Goal: Find specific page/section: Find specific page/section

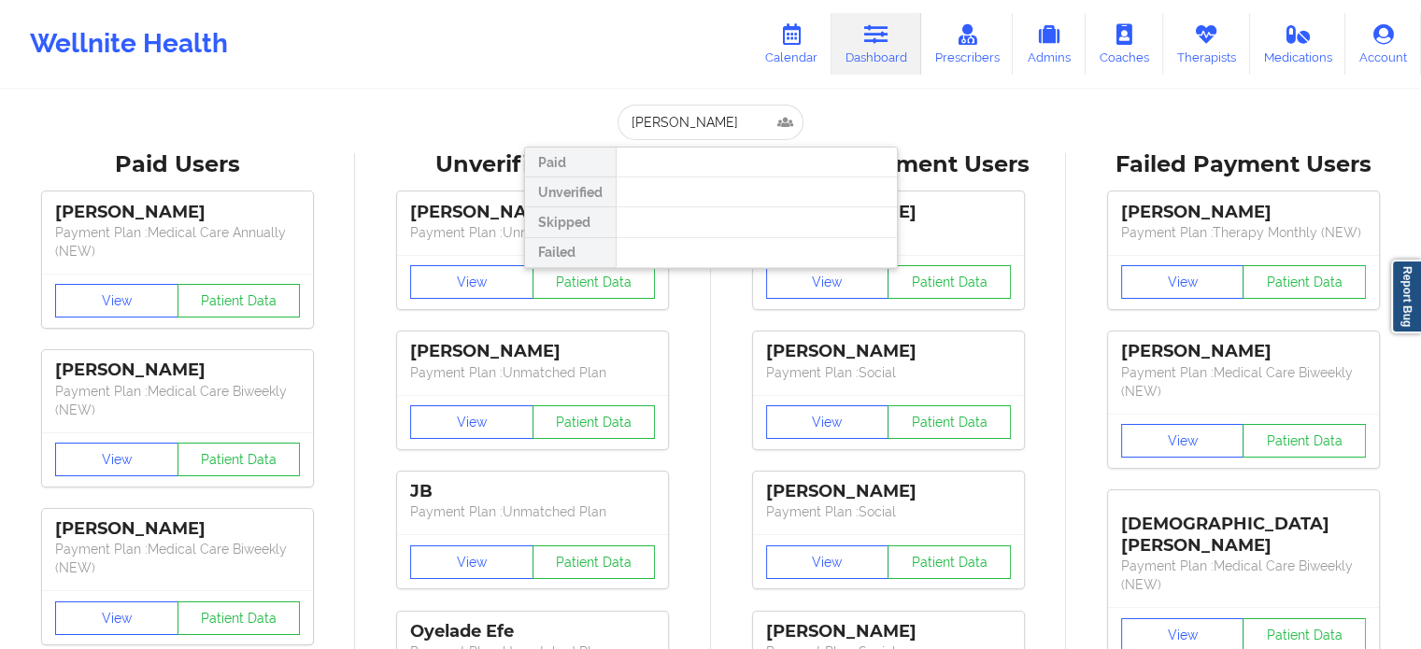
click at [628, 126] on input "[PERSON_NAME]" at bounding box center [710, 123] width 185 height 36
drag, startPoint x: 746, startPoint y: 116, endPoint x: 591, endPoint y: 127, distance: 154.6
click at [595, 127] on div "[PERSON_NAME] Paid Unverified Skipped Failed" at bounding box center [711, 123] width 374 height 36
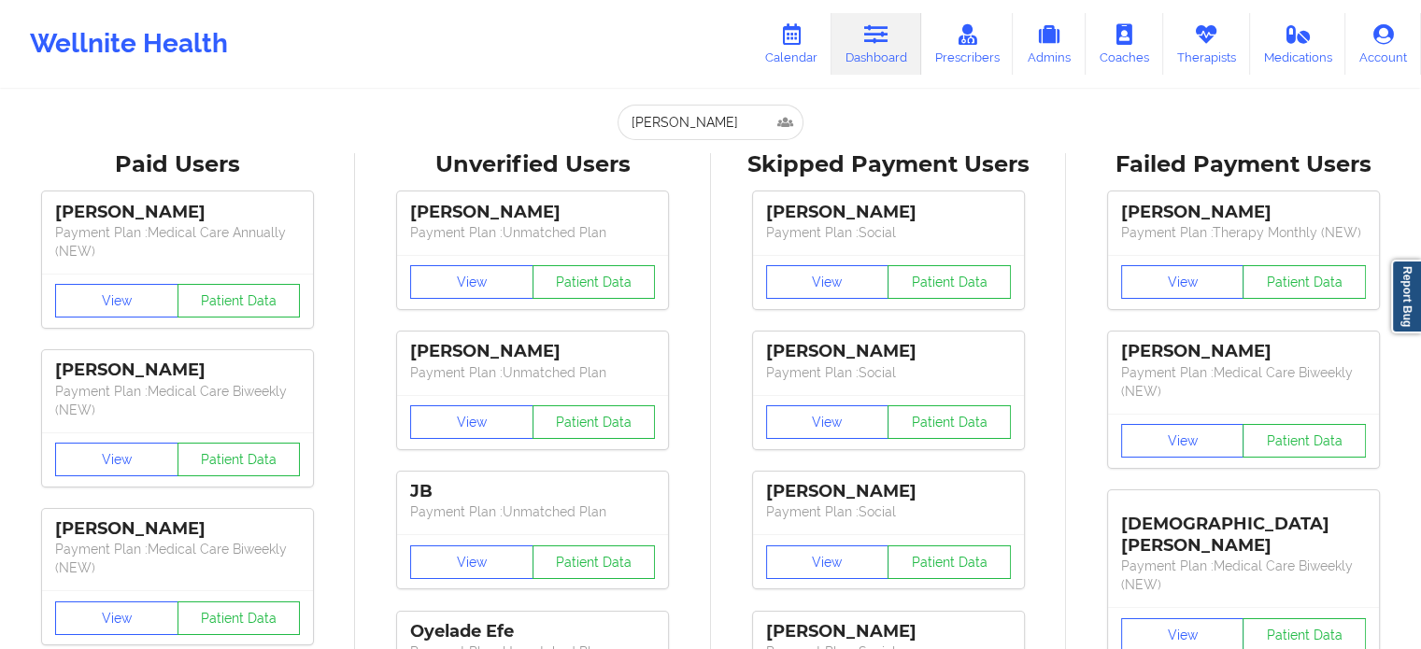
type input "[PERSON_NAME]"
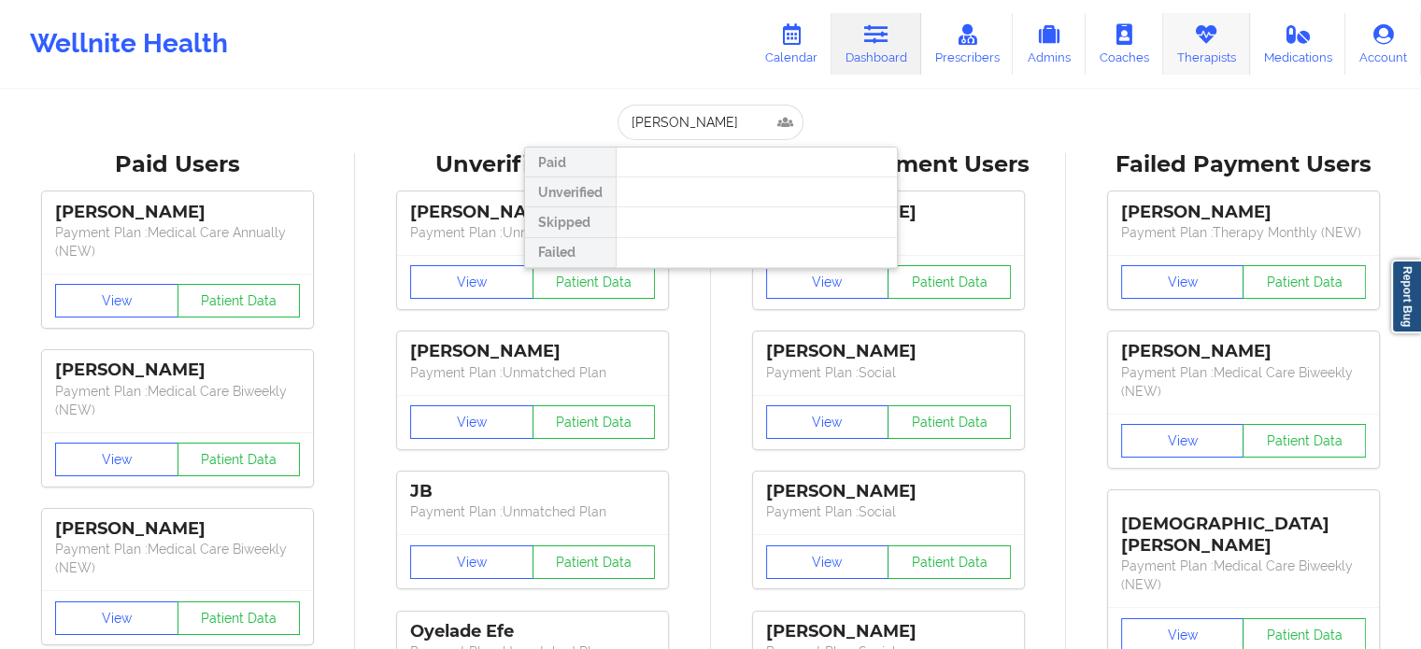
click at [1197, 38] on icon at bounding box center [1206, 34] width 24 height 21
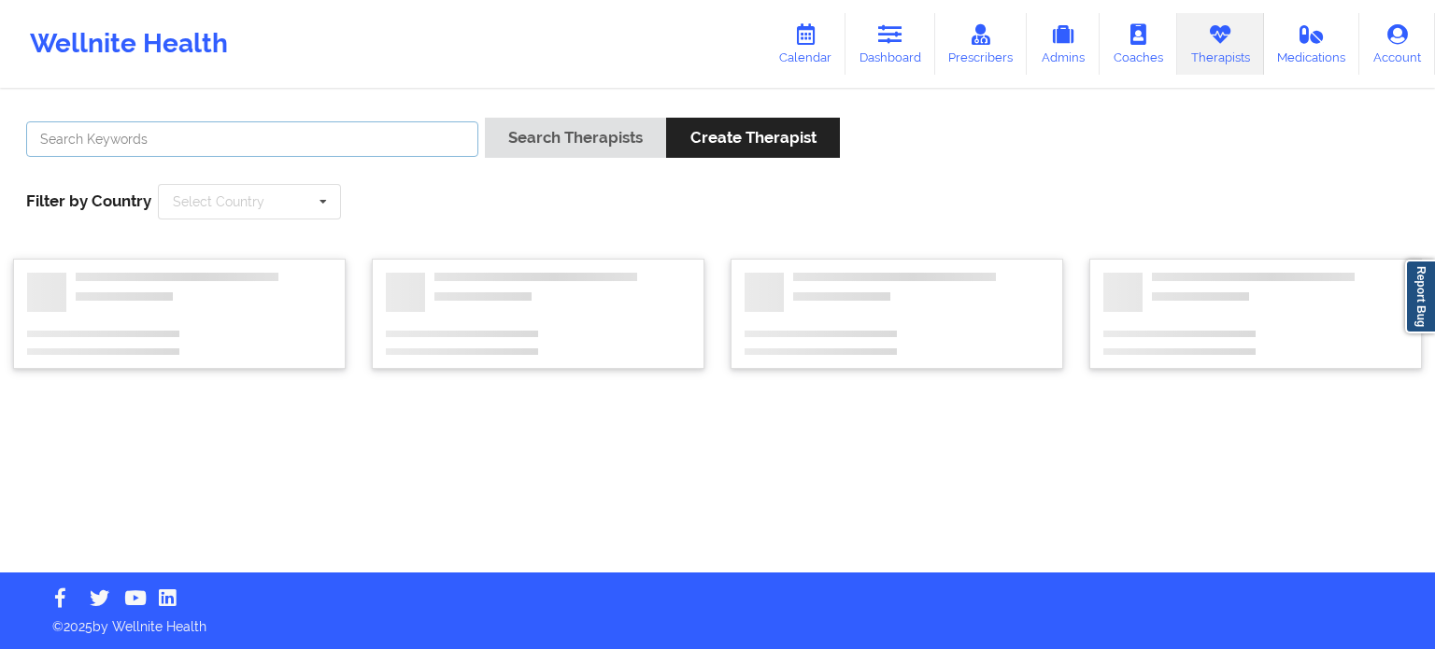
click at [344, 137] on input "text" at bounding box center [252, 139] width 452 height 36
paste input "[PERSON_NAME]"
type input "[PERSON_NAME]"
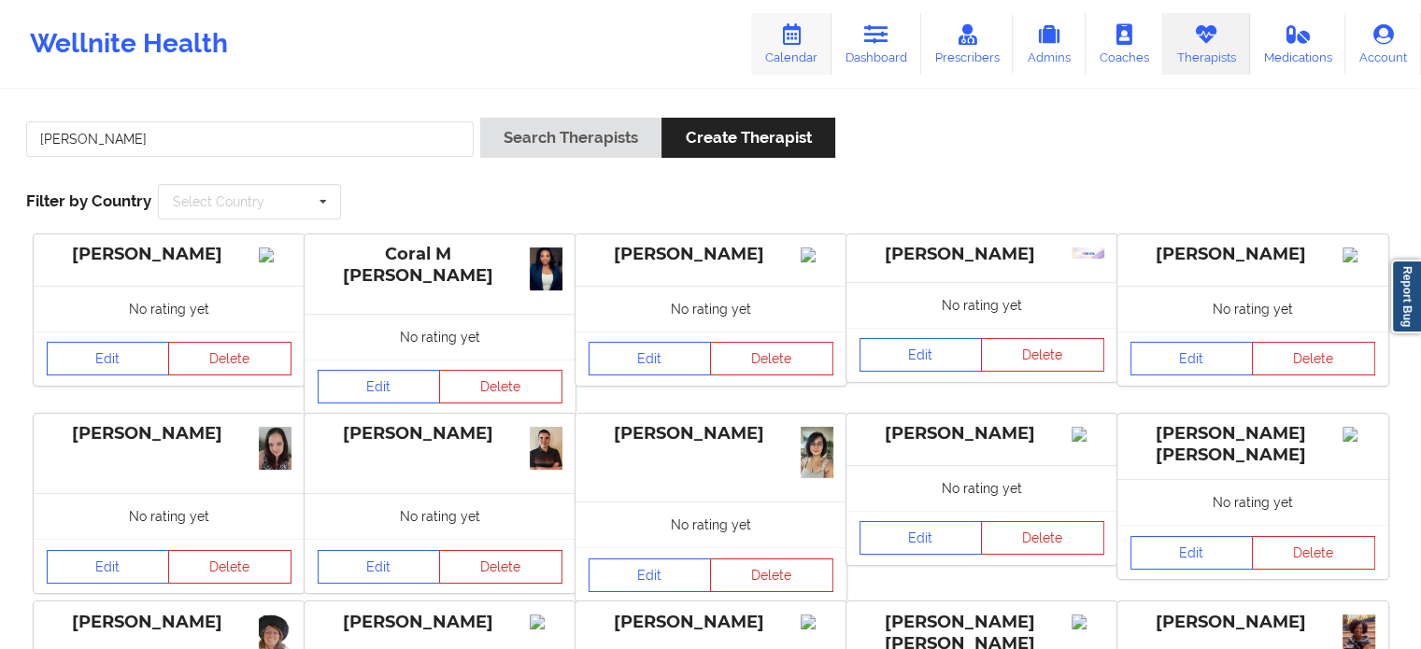
click at [804, 42] on icon at bounding box center [791, 34] width 24 height 21
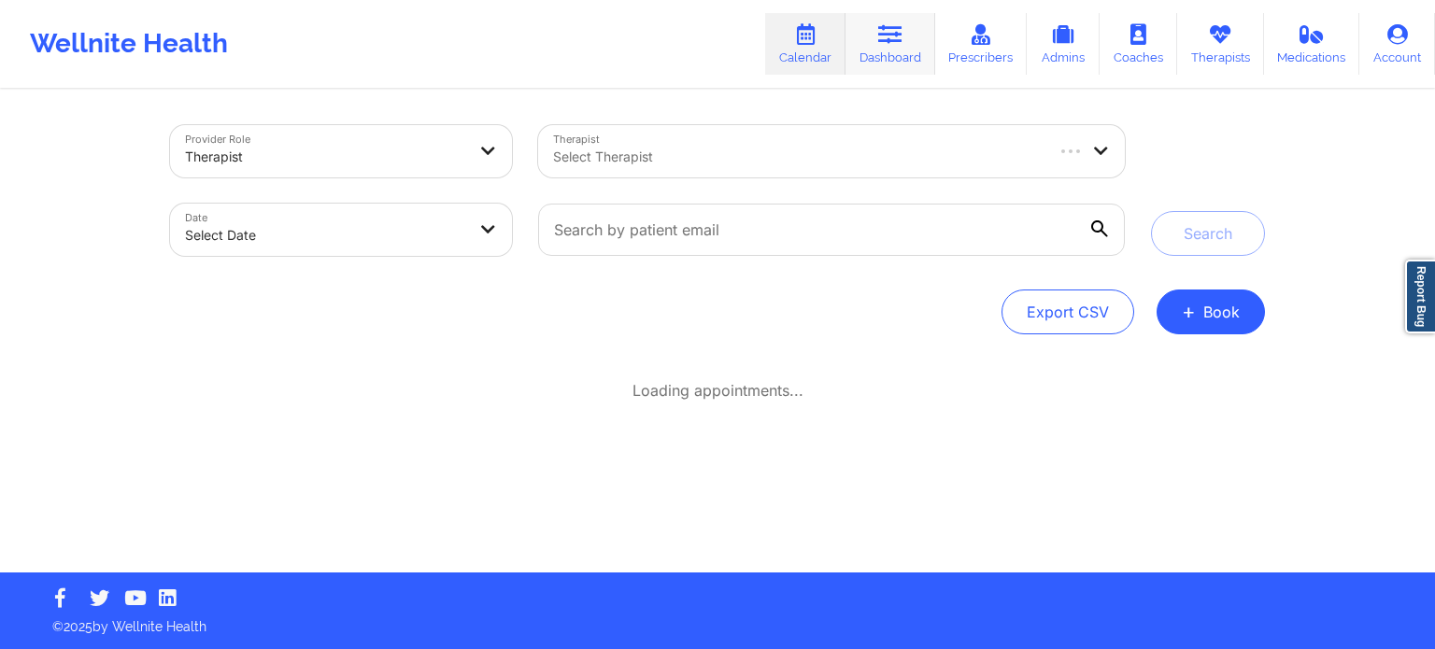
click at [873, 29] on link "Dashboard" at bounding box center [891, 44] width 90 height 62
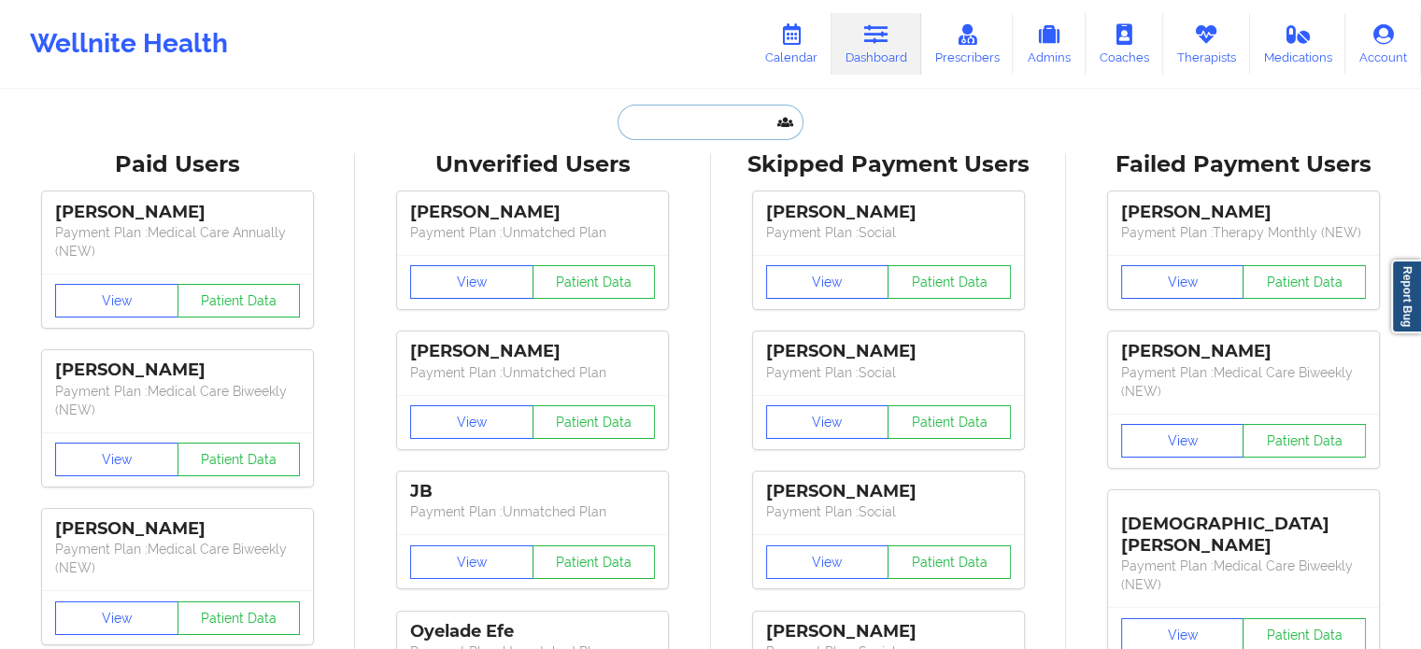
click at [710, 126] on input "text" at bounding box center [710, 123] width 185 height 36
paste input "[PERSON_NAME]"
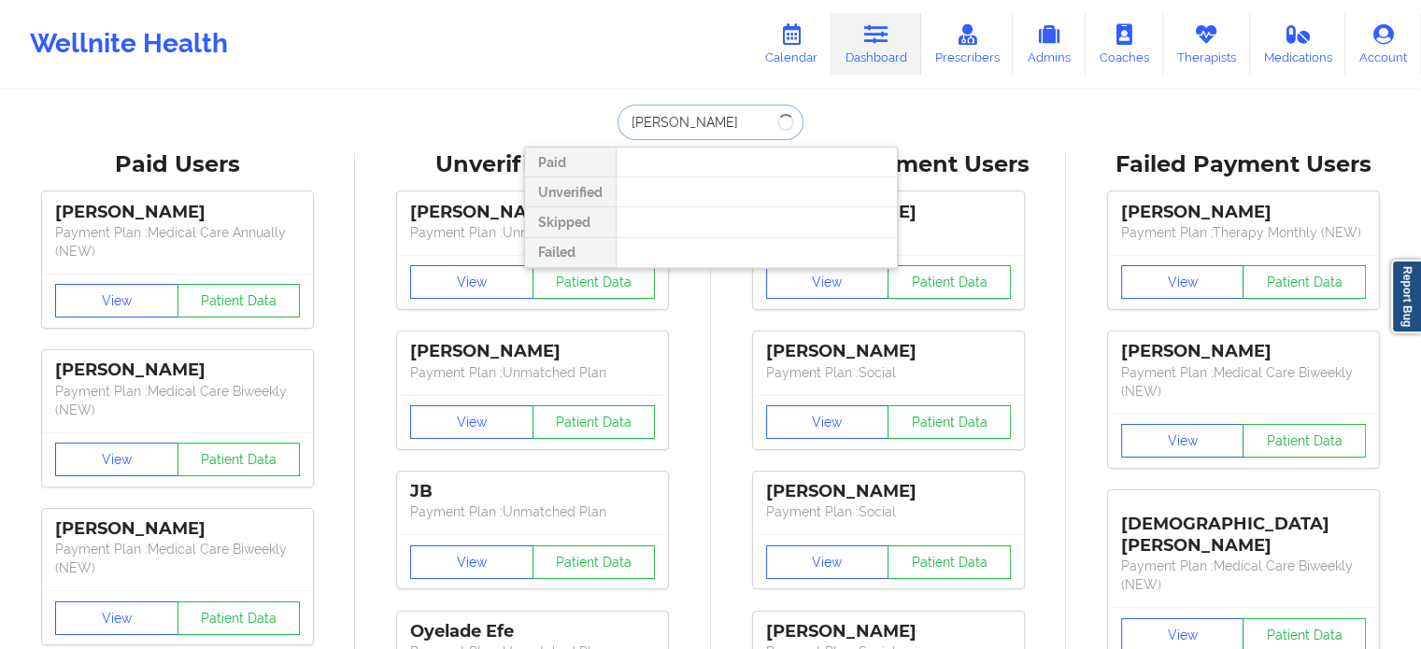
type input "[PERSON_NAME]"
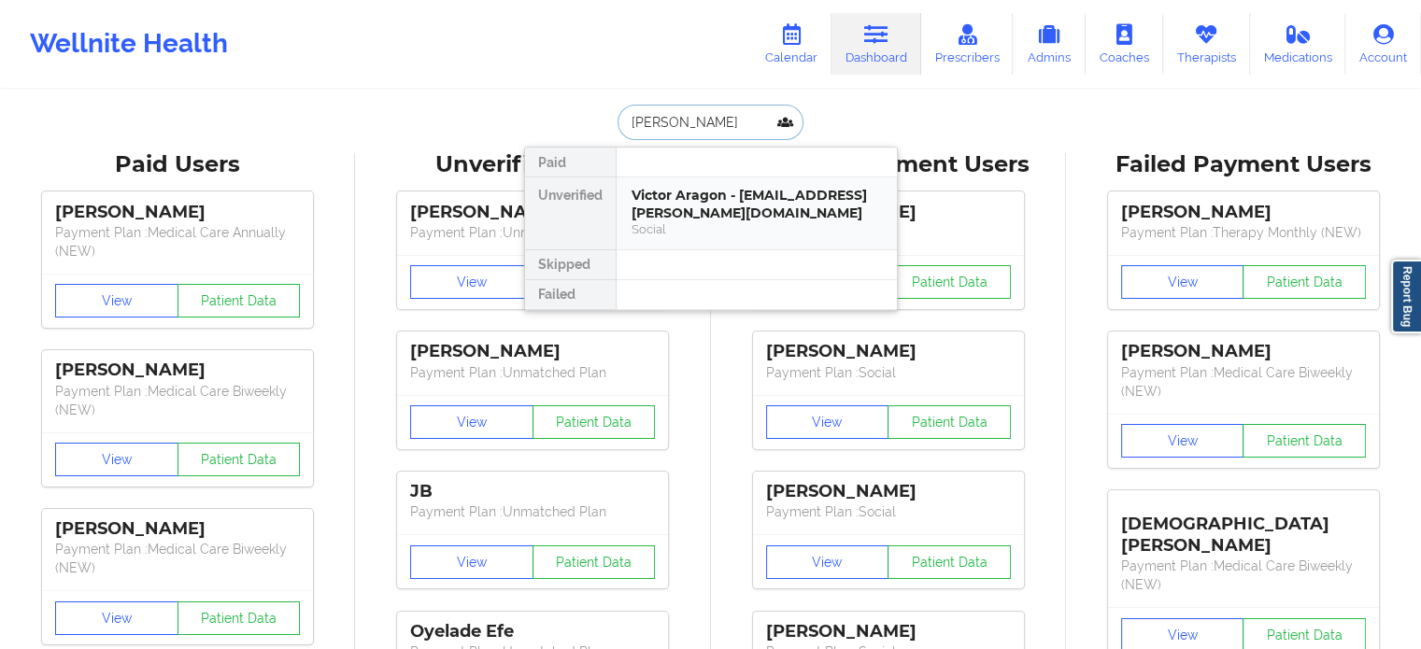
click at [716, 203] on div "Victor Aragon - [EMAIL_ADDRESS][PERSON_NAME][DOMAIN_NAME]" at bounding box center [757, 204] width 250 height 35
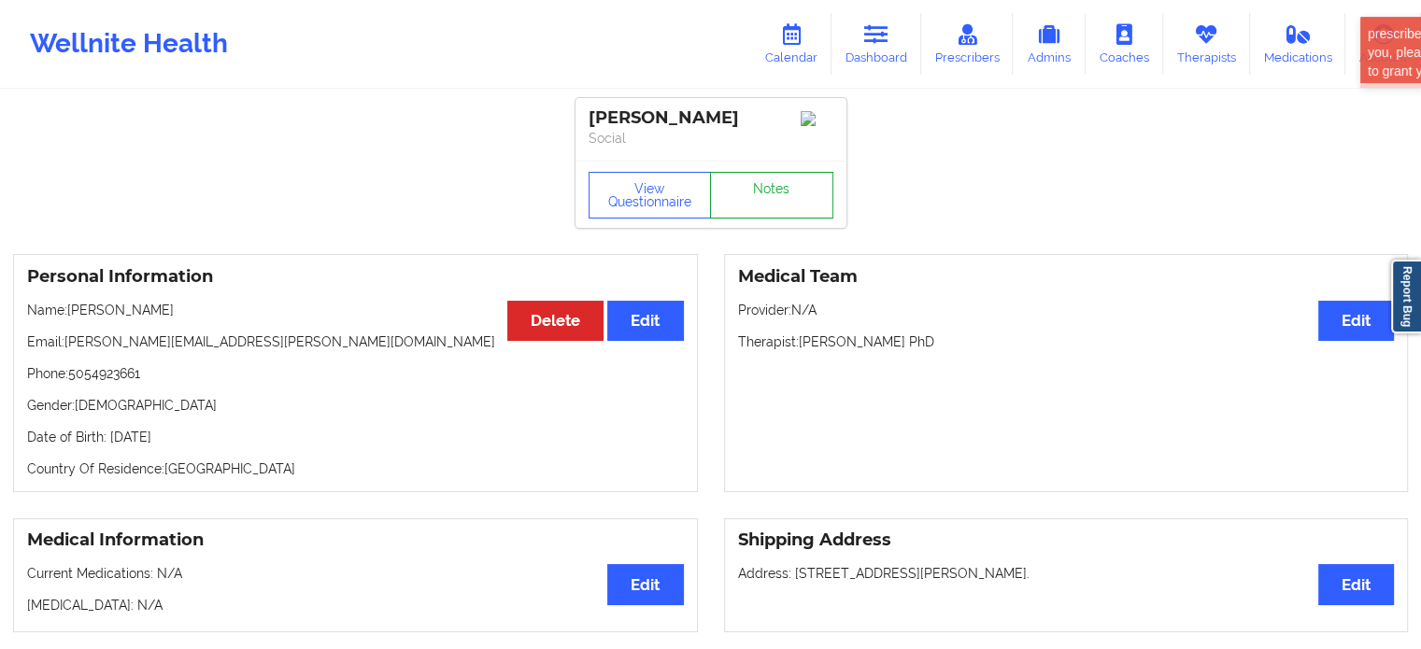
click at [788, 202] on link "Notes" at bounding box center [771, 195] width 123 height 47
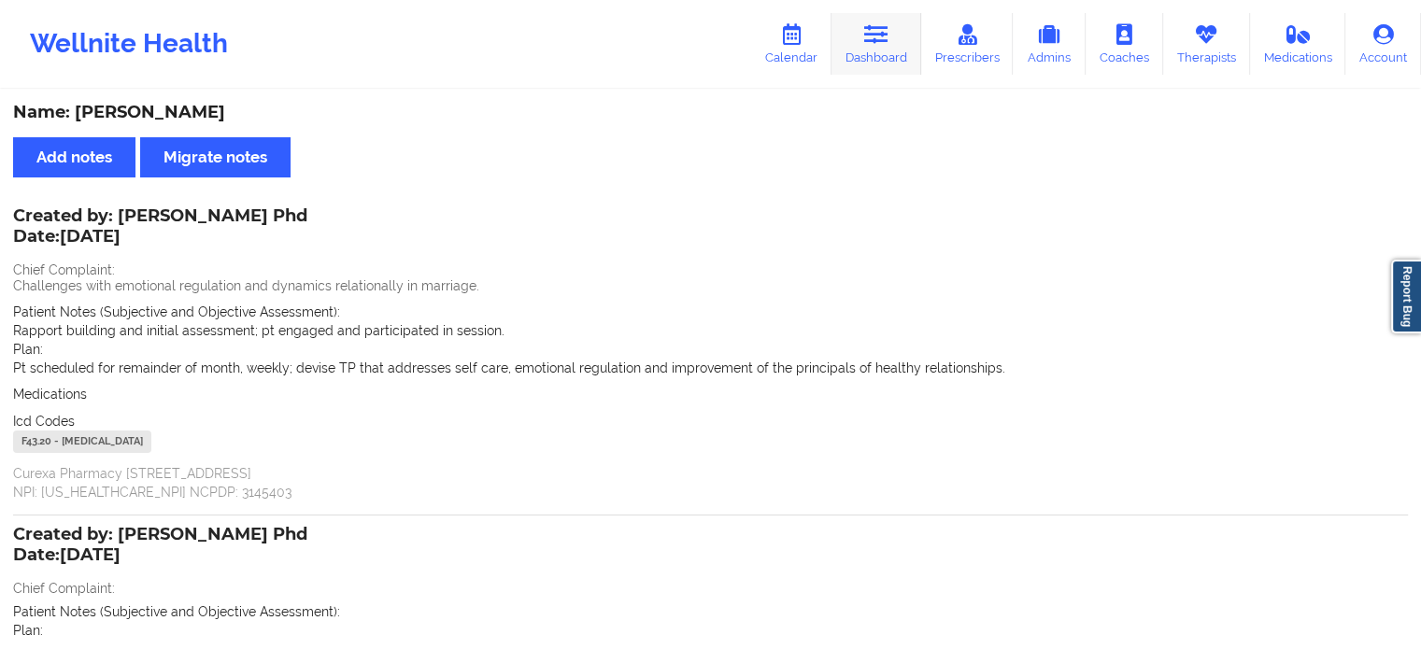
click at [875, 47] on link "Dashboard" at bounding box center [877, 44] width 90 height 62
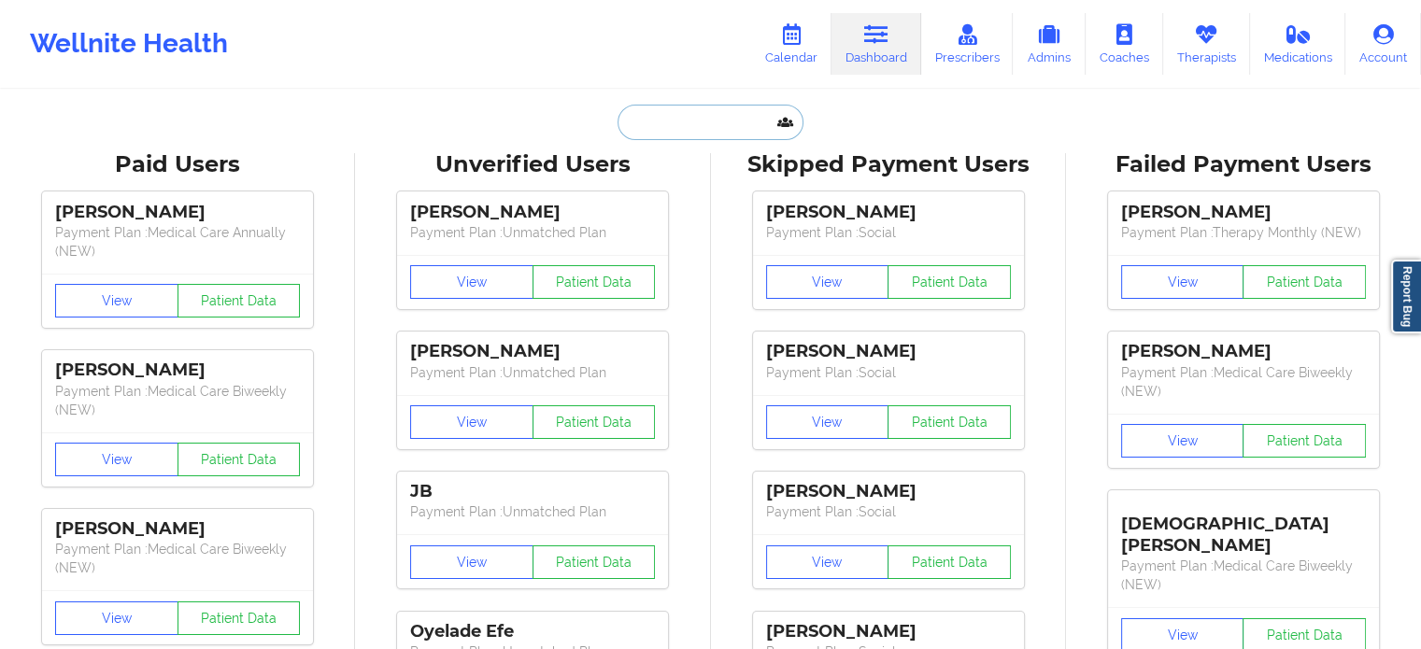
click at [703, 118] on input "text" at bounding box center [710, 123] width 185 height 36
paste input "[PERSON_NAME]"
type input "[PERSON_NAME]"
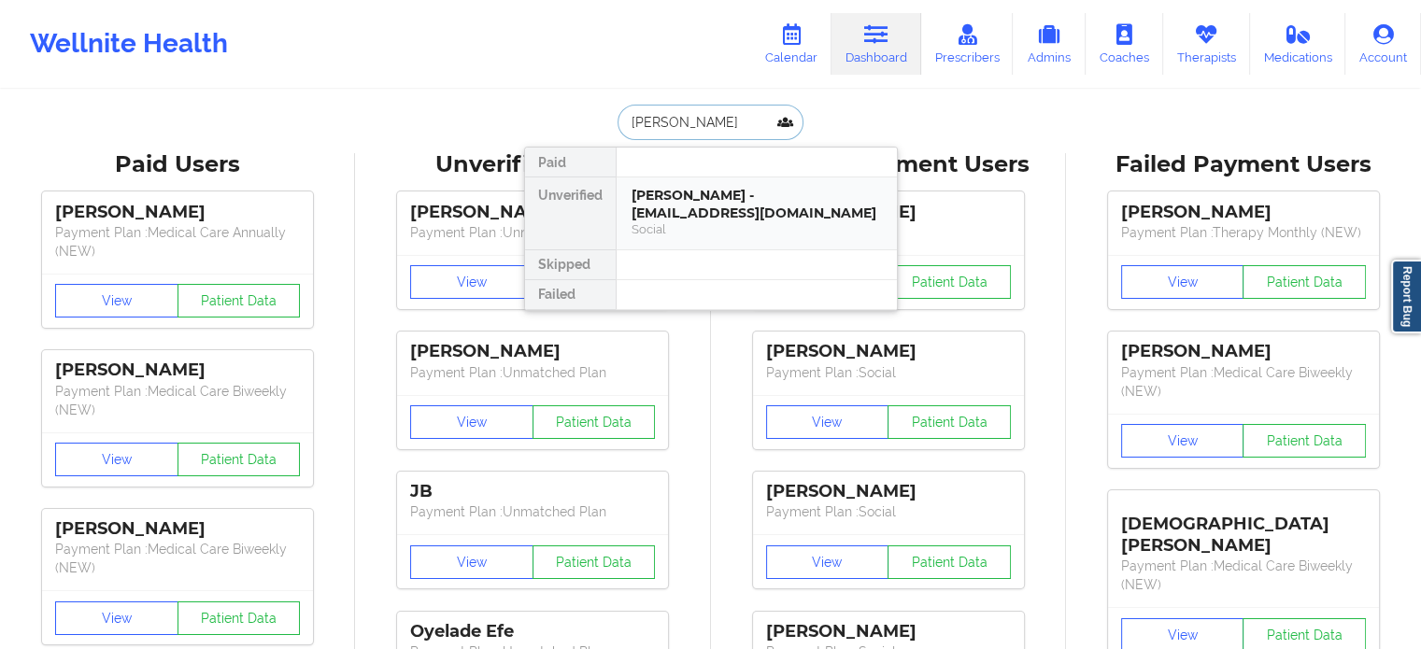
click at [705, 198] on div "[PERSON_NAME] - [EMAIL_ADDRESS][DOMAIN_NAME]" at bounding box center [757, 204] width 250 height 35
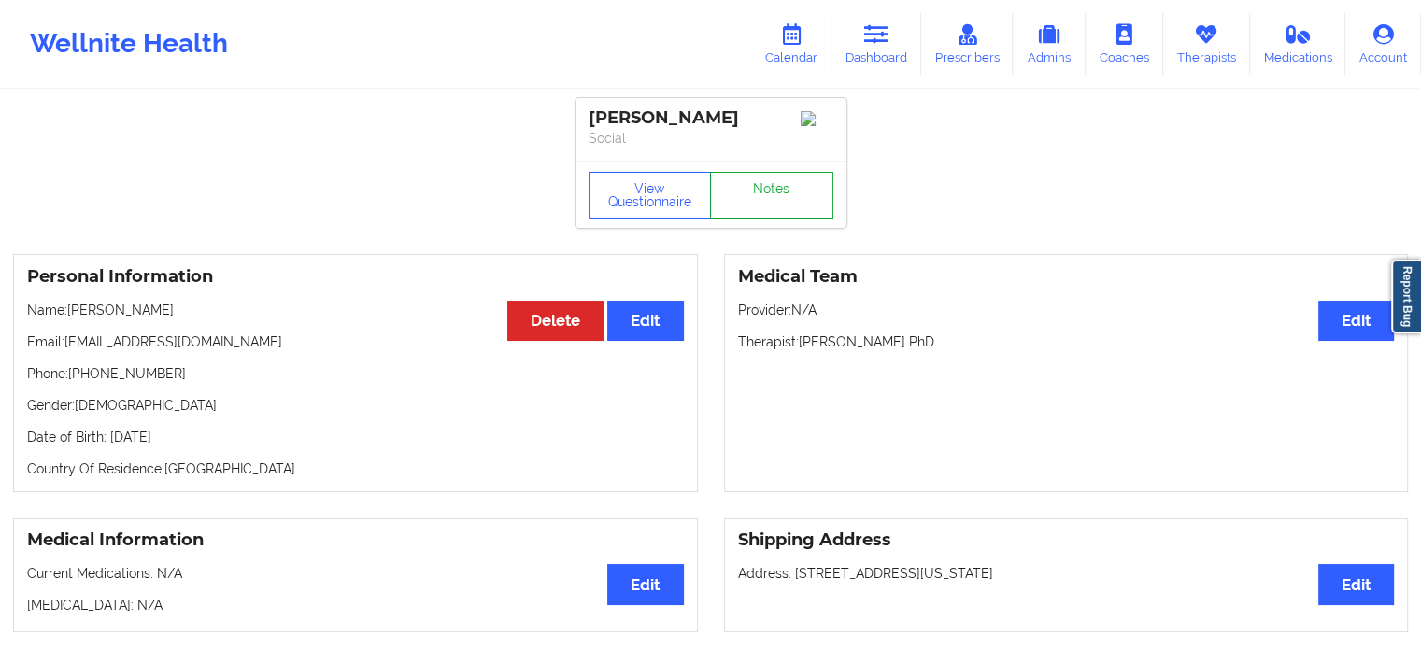
click at [755, 212] on link "Notes" at bounding box center [771, 195] width 123 height 47
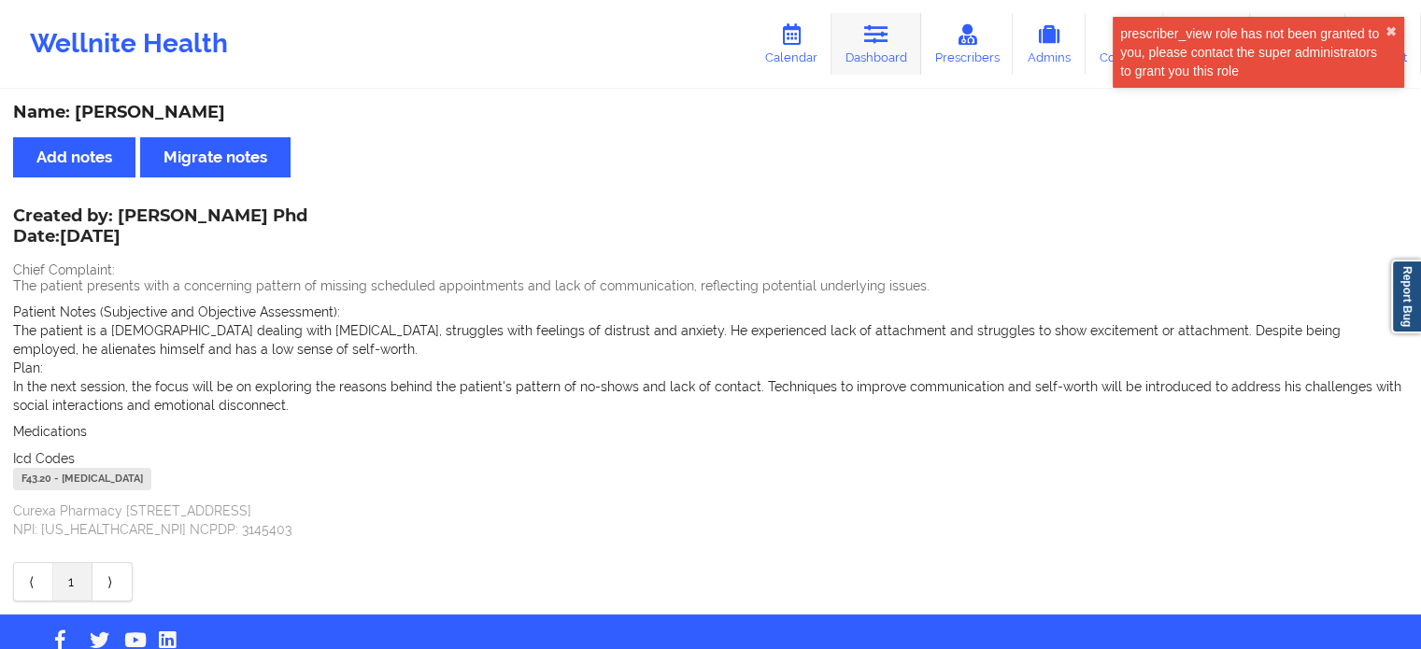
click at [848, 45] on link "Dashboard" at bounding box center [877, 44] width 90 height 62
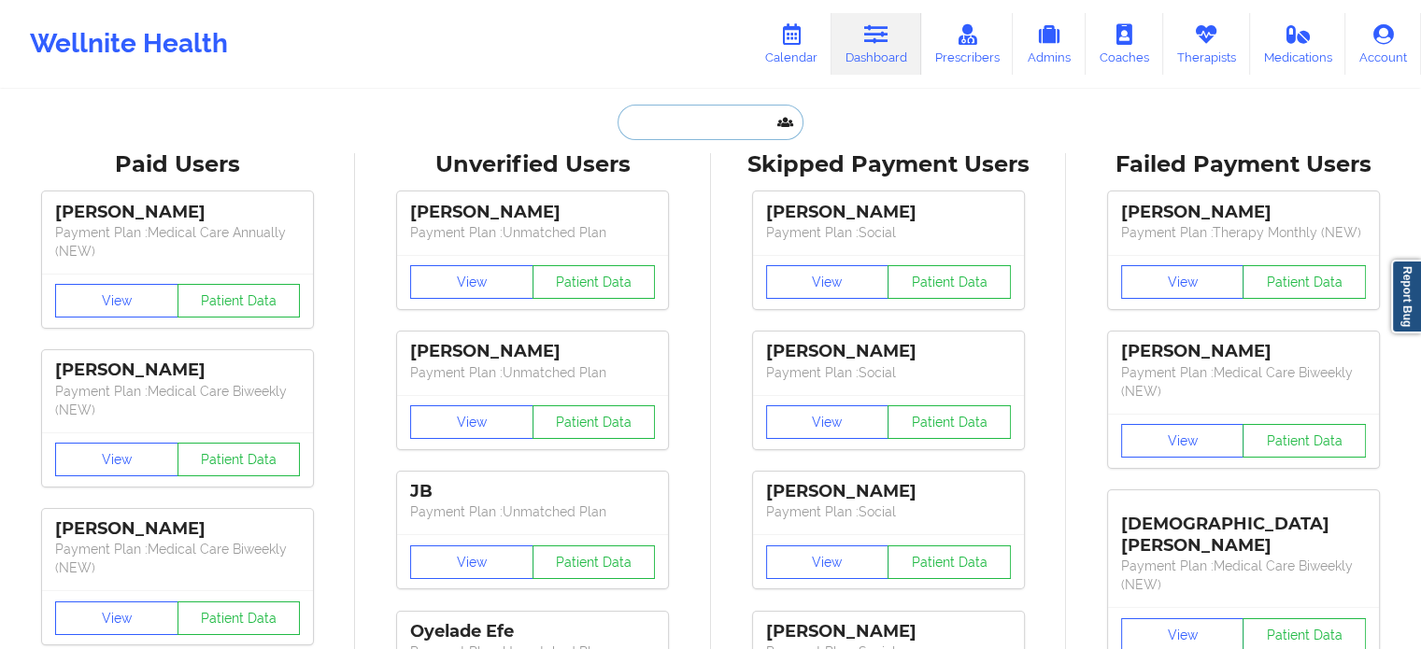
click at [703, 132] on input "text" at bounding box center [710, 123] width 185 height 36
paste input "[PERSON_NAME]"
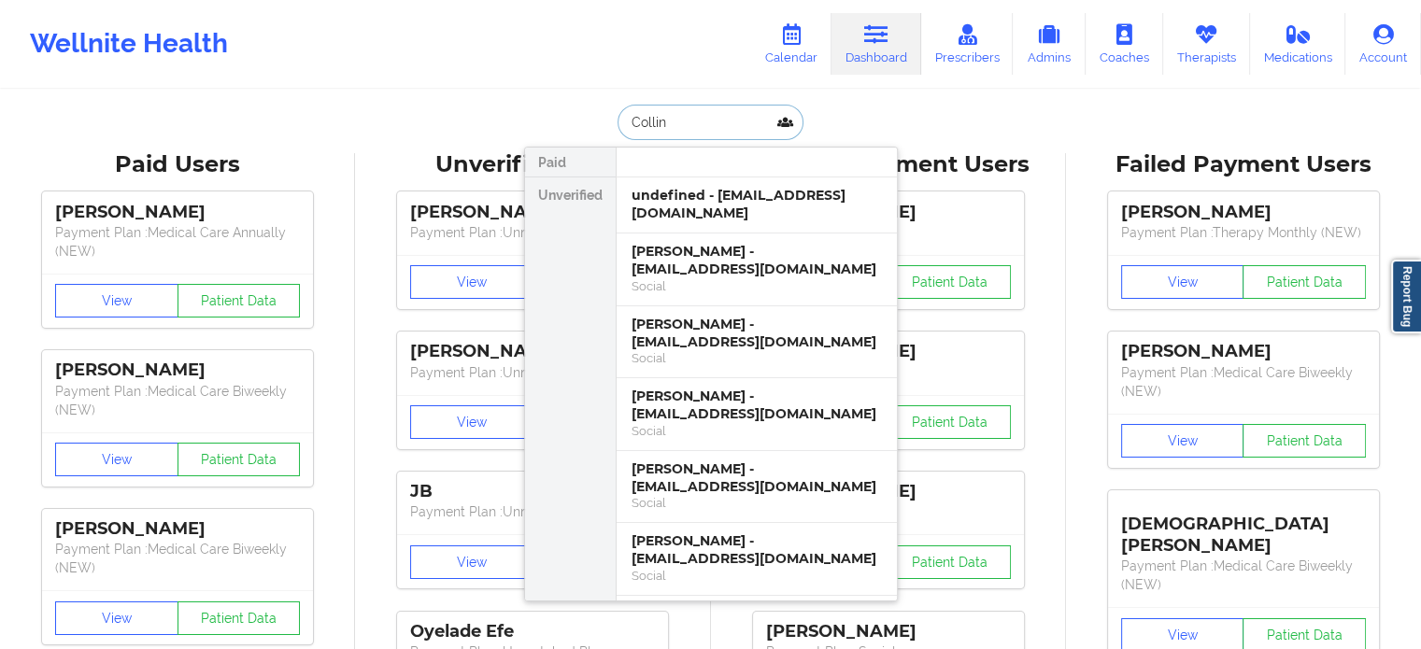
drag, startPoint x: 681, startPoint y: 114, endPoint x: 625, endPoint y: 111, distance: 56.1
click at [625, 111] on input "Collin" at bounding box center [710, 123] width 185 height 36
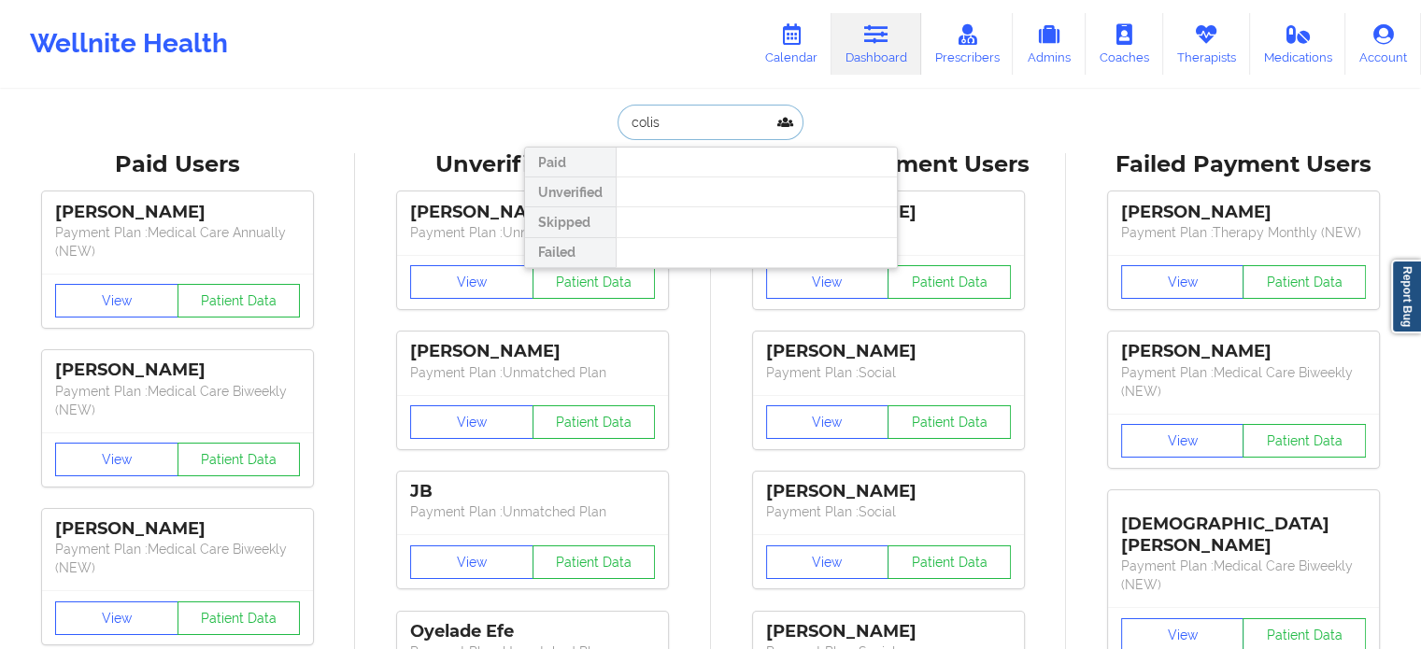
click at [721, 117] on input "colis" at bounding box center [710, 123] width 185 height 36
paste input "[PERSON_NAME]"
drag, startPoint x: 734, startPoint y: 119, endPoint x: 673, endPoint y: 130, distance: 62.7
click at [673, 130] on input "[PERSON_NAME]" at bounding box center [710, 123] width 185 height 36
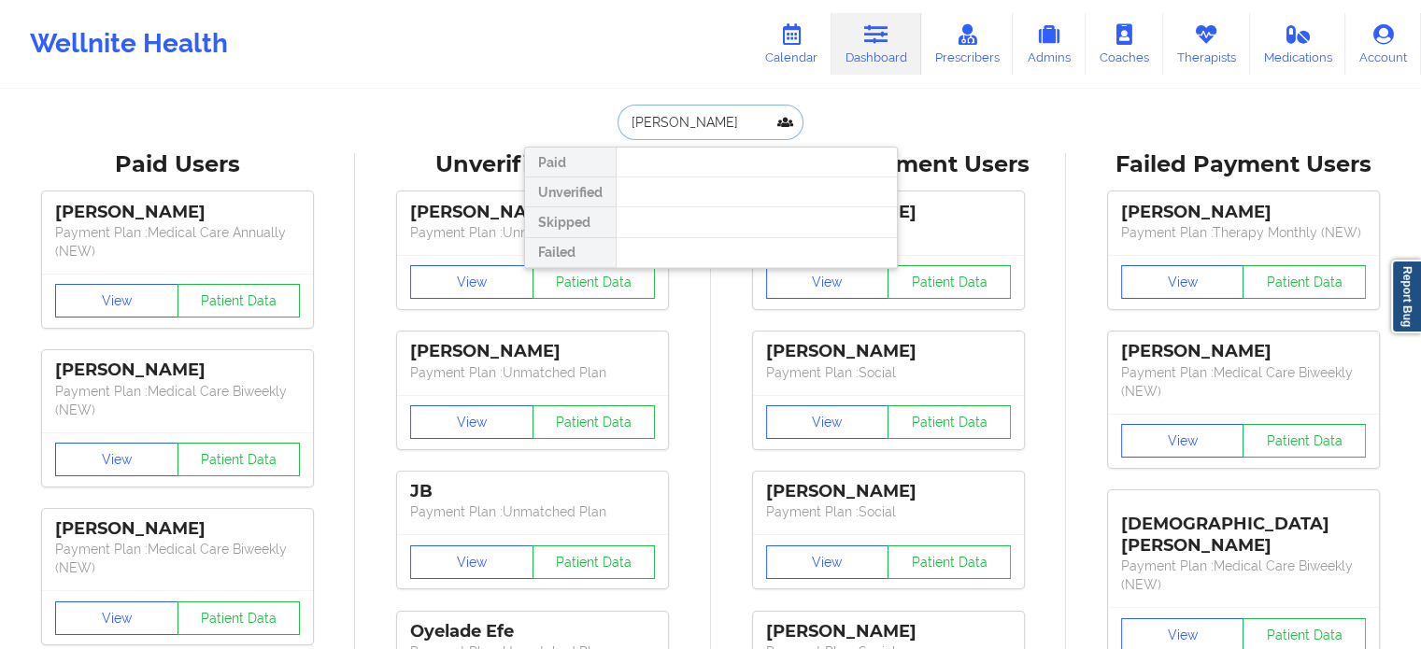
type input "[PERSON_NAME]"
click at [749, 127] on input "[PERSON_NAME]" at bounding box center [710, 123] width 185 height 36
click at [749, 128] on input "[PERSON_NAME]" at bounding box center [710, 123] width 185 height 36
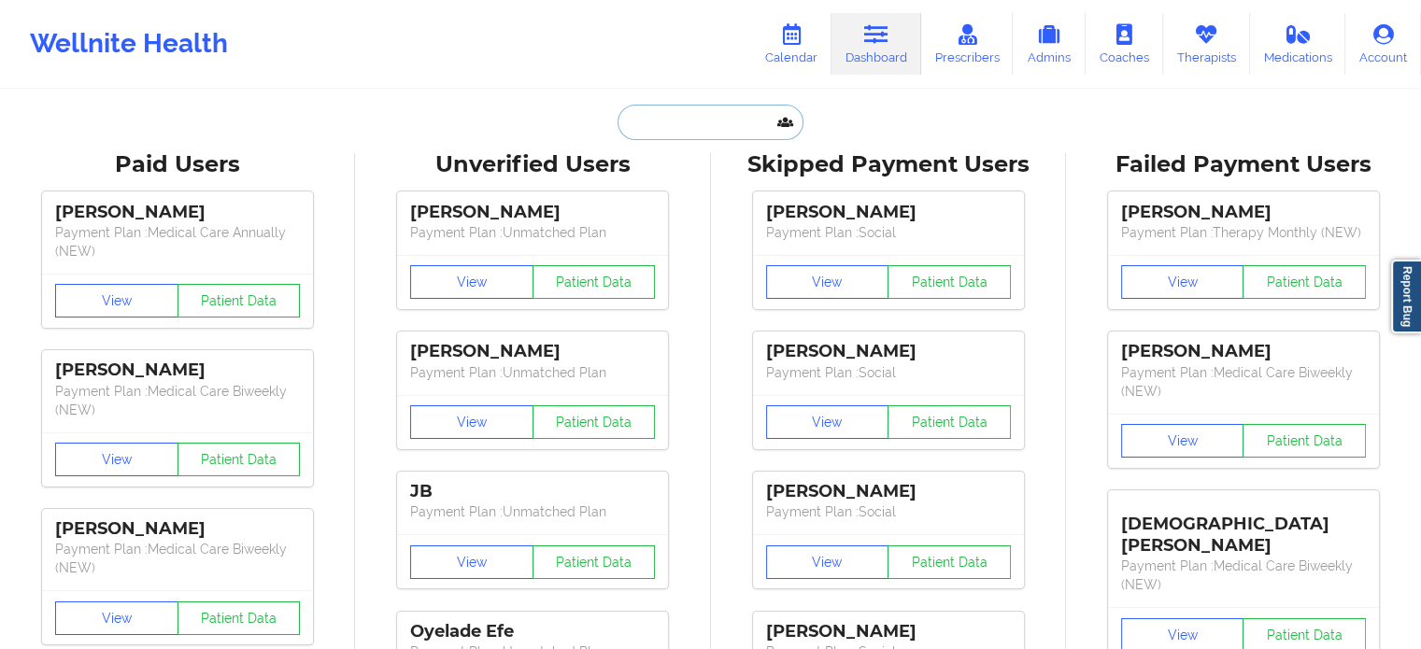
paste input "[EMAIL_ADDRESS][DOMAIN_NAME]"
type input "[EMAIL_ADDRESS][DOMAIN_NAME]"
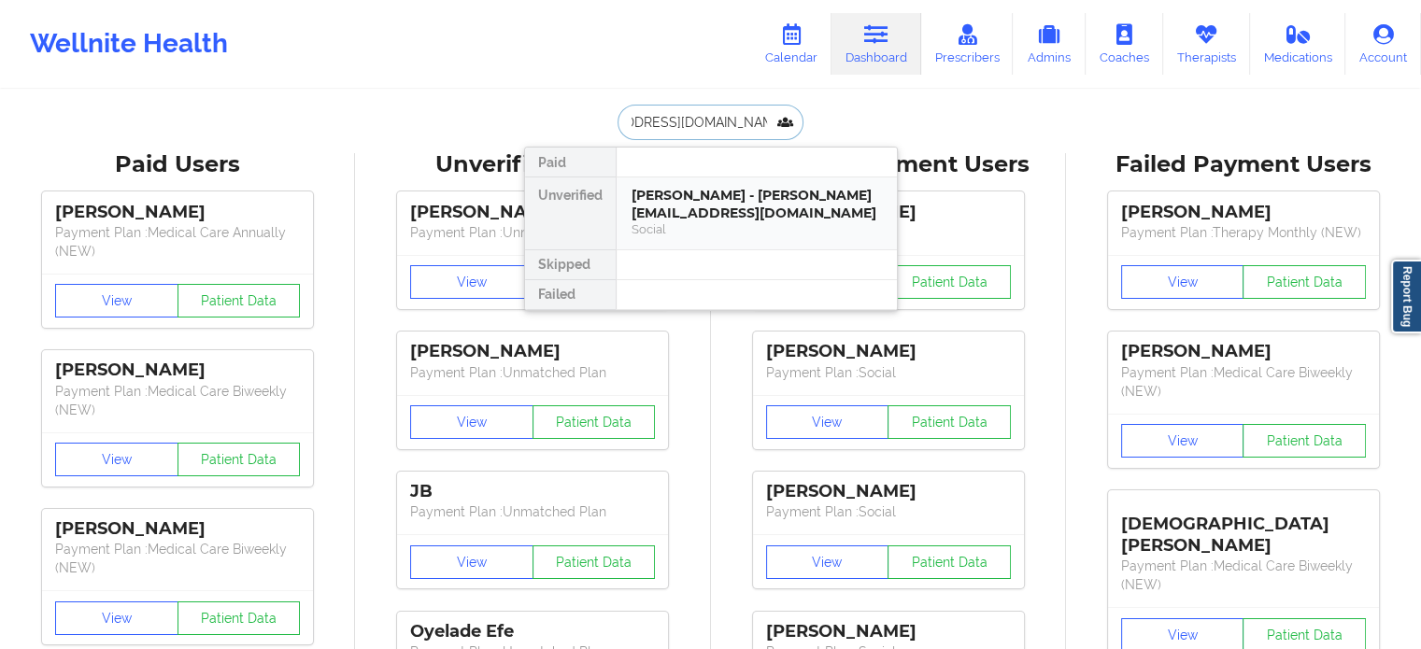
click at [739, 208] on div "[PERSON_NAME] - [PERSON_NAME][EMAIL_ADDRESS][DOMAIN_NAME]" at bounding box center [757, 204] width 250 height 35
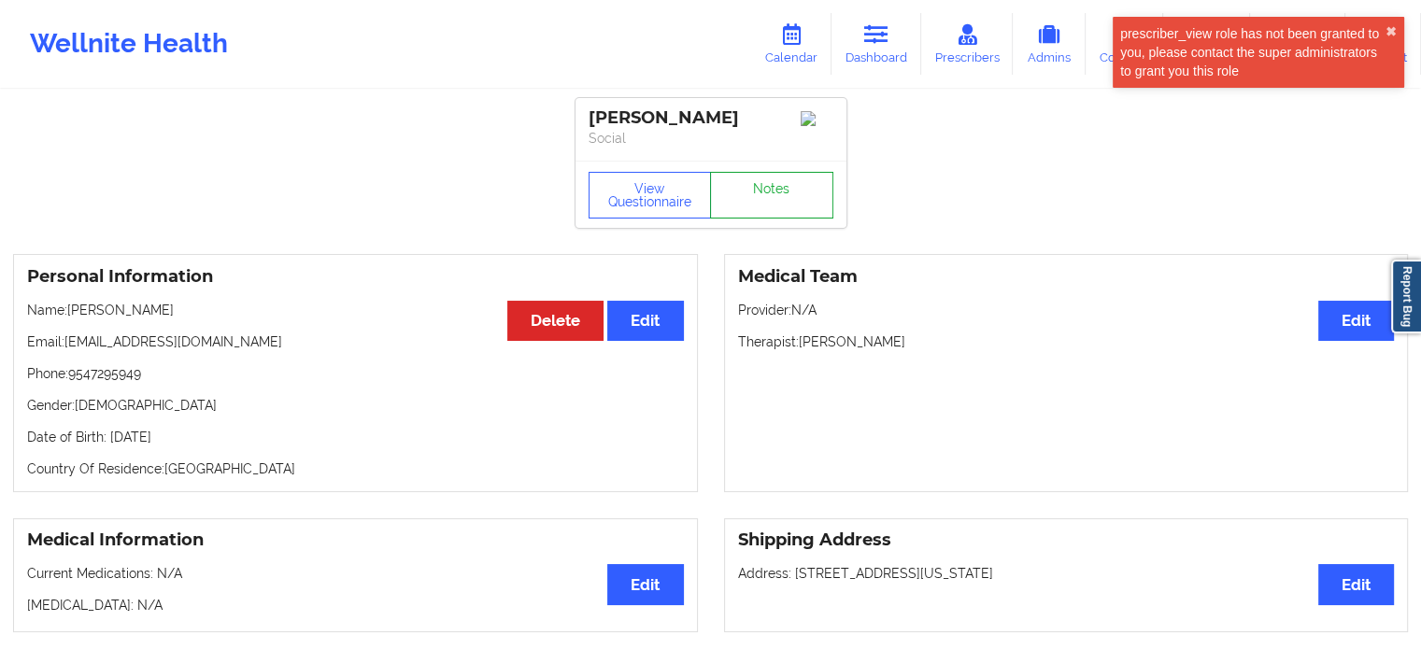
click at [785, 179] on link "Notes" at bounding box center [771, 195] width 123 height 47
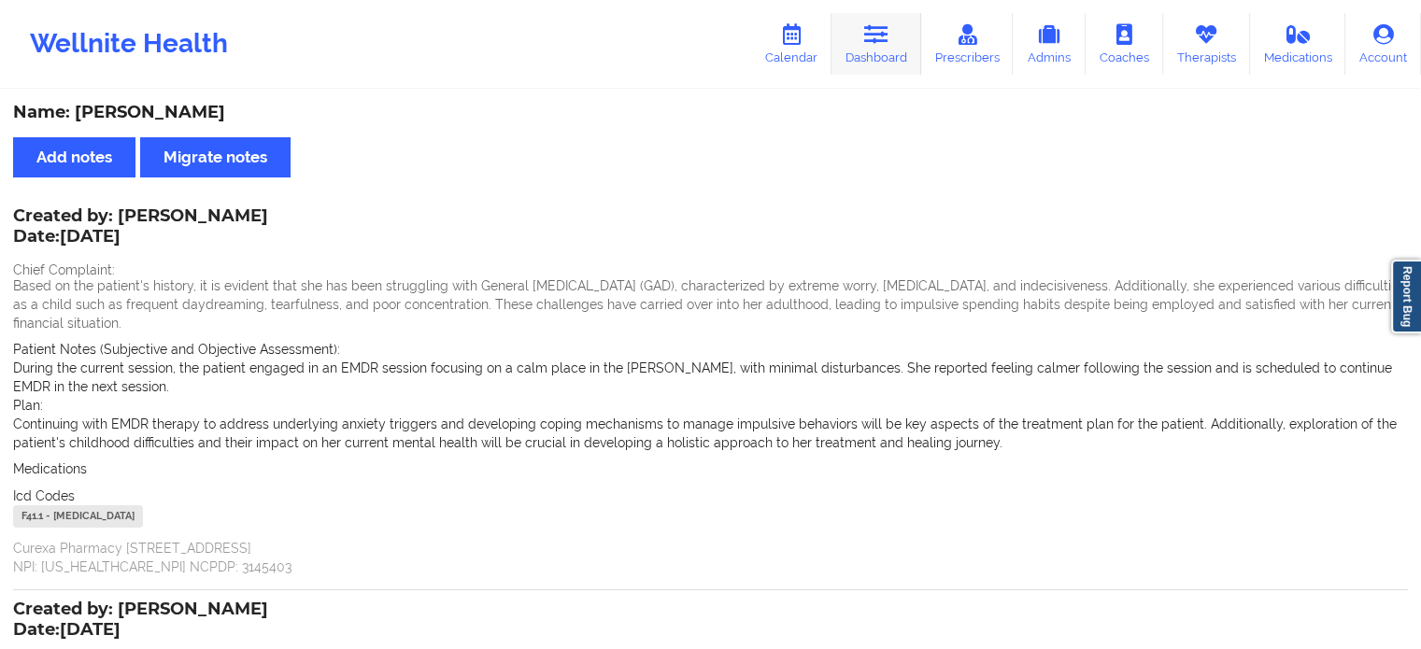
click at [866, 43] on link "Dashboard" at bounding box center [877, 44] width 90 height 62
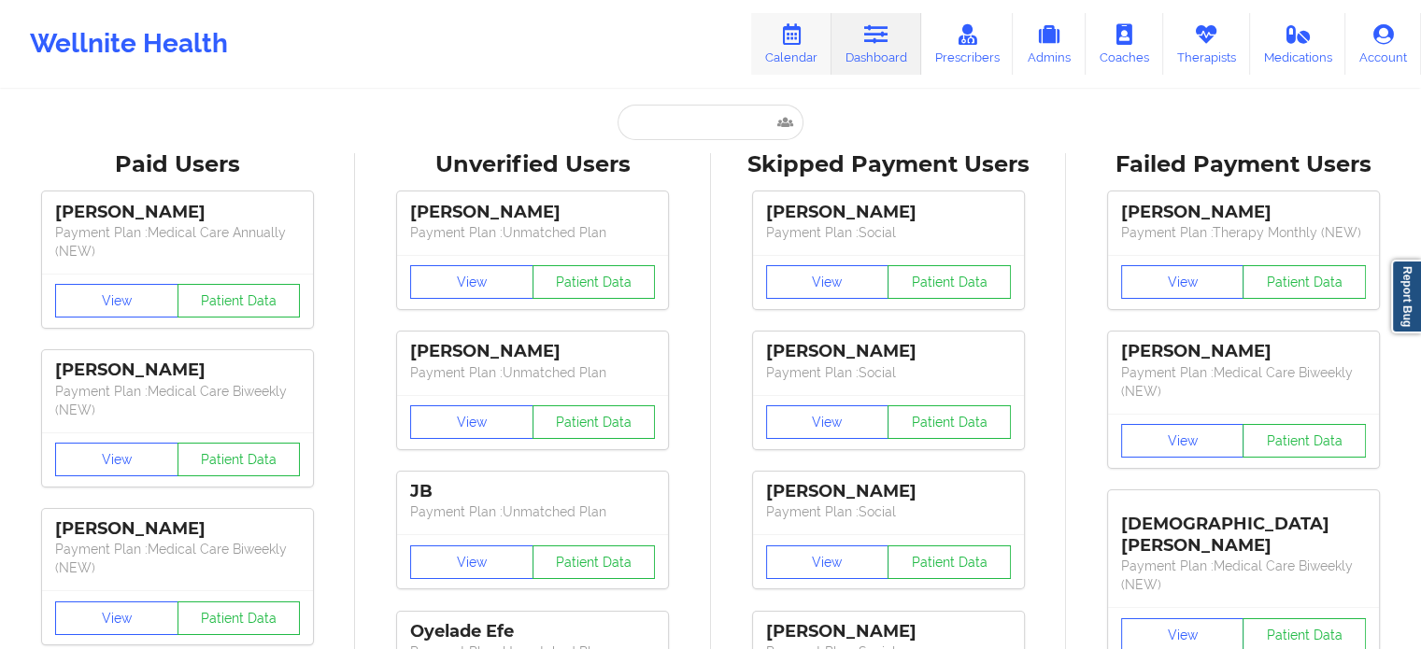
click at [822, 48] on link "Calendar" at bounding box center [791, 44] width 80 height 62
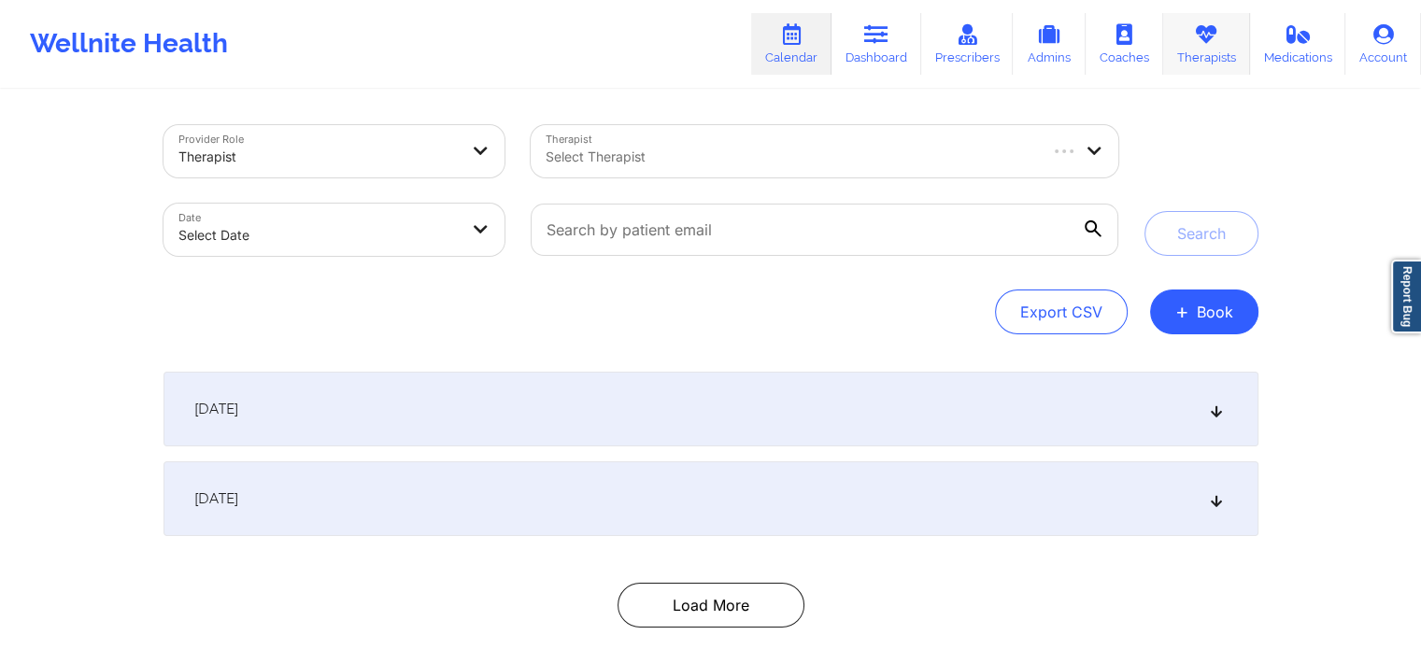
click at [1192, 59] on link "Therapists" at bounding box center [1206, 44] width 87 height 62
